Goal: Register for event/course

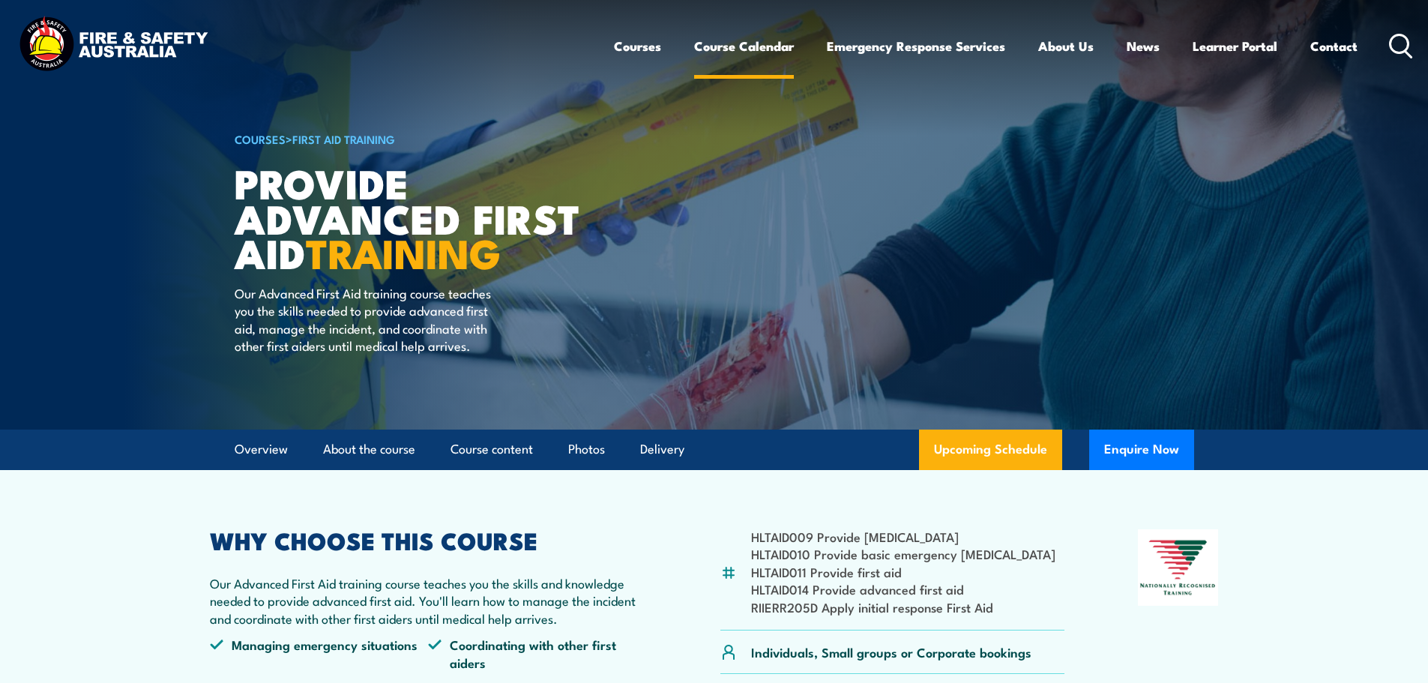
click at [722, 43] on link "Course Calendar" at bounding box center [744, 46] width 100 height 40
